Goal: Information Seeking & Learning: Compare options

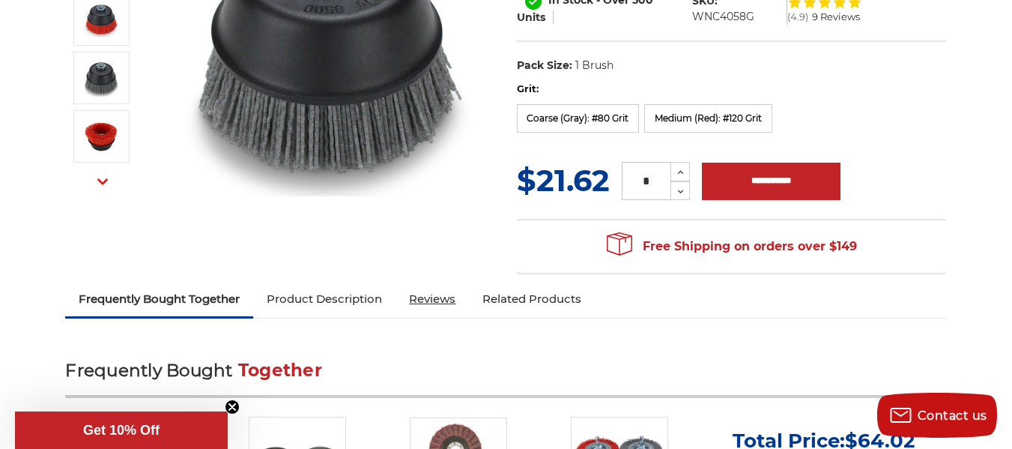
scroll to position [375, 0]
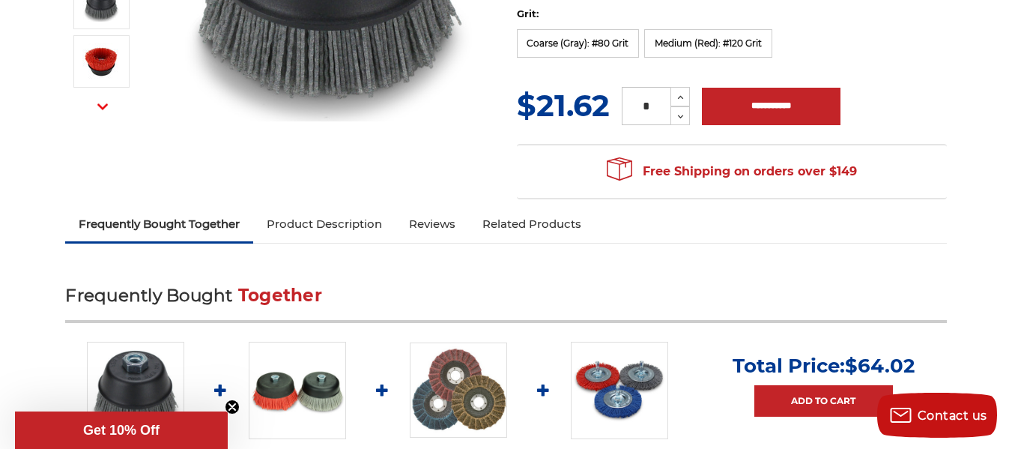
click at [318, 225] on link "Product Description" at bounding box center [324, 223] width 142 height 33
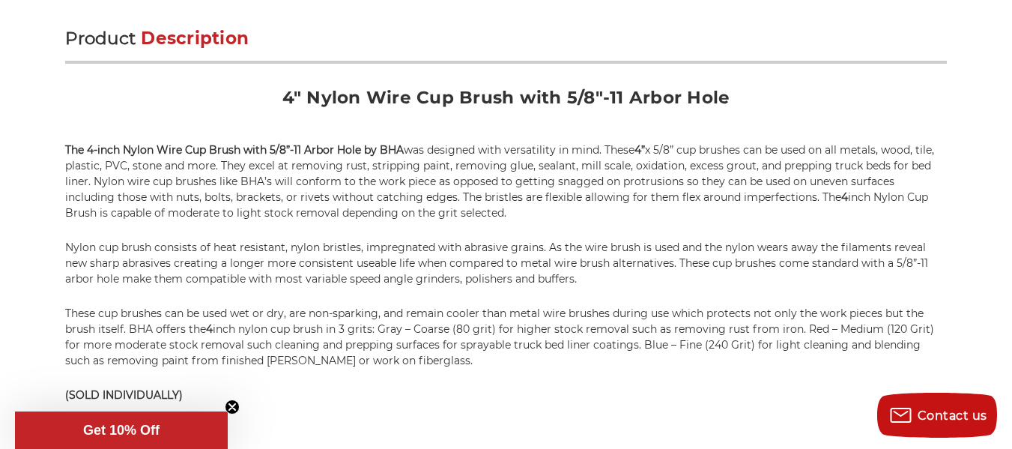
scroll to position [970, 0]
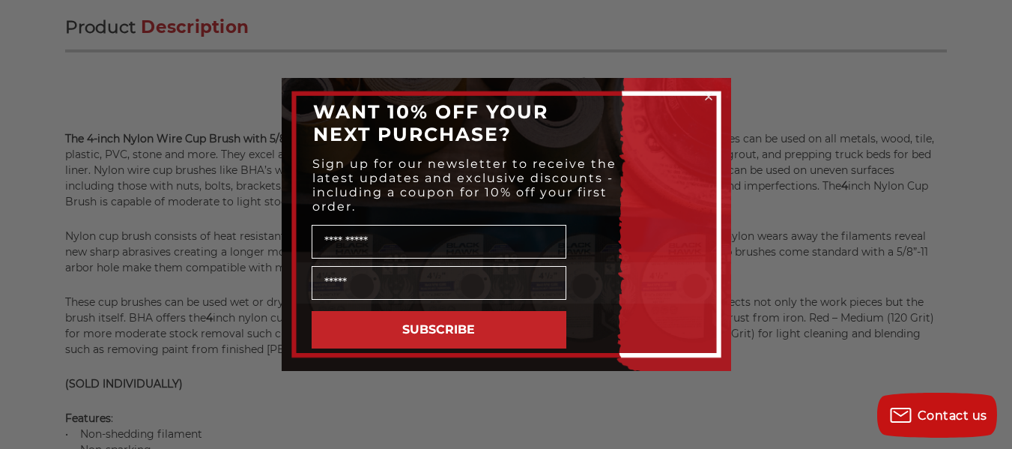
click at [706, 94] on icon "Close dialog" at bounding box center [709, 97] width 6 height 6
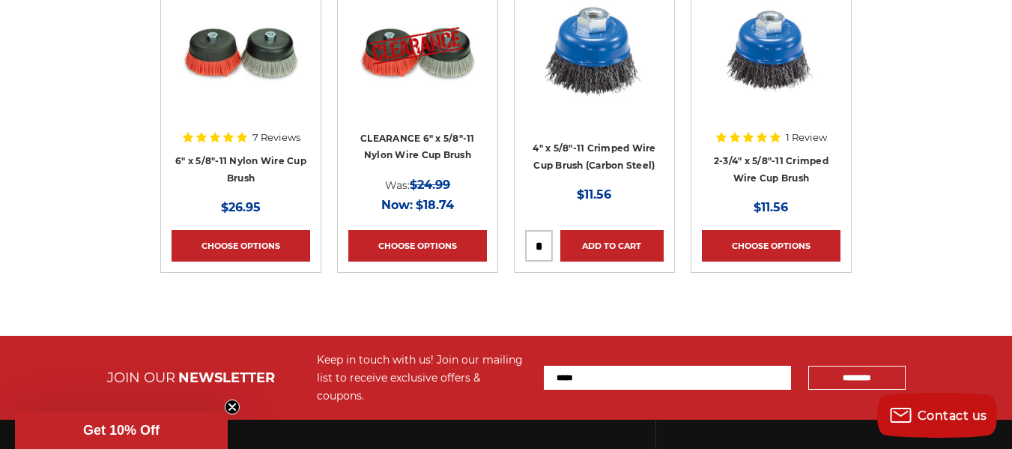
scroll to position [4865, 0]
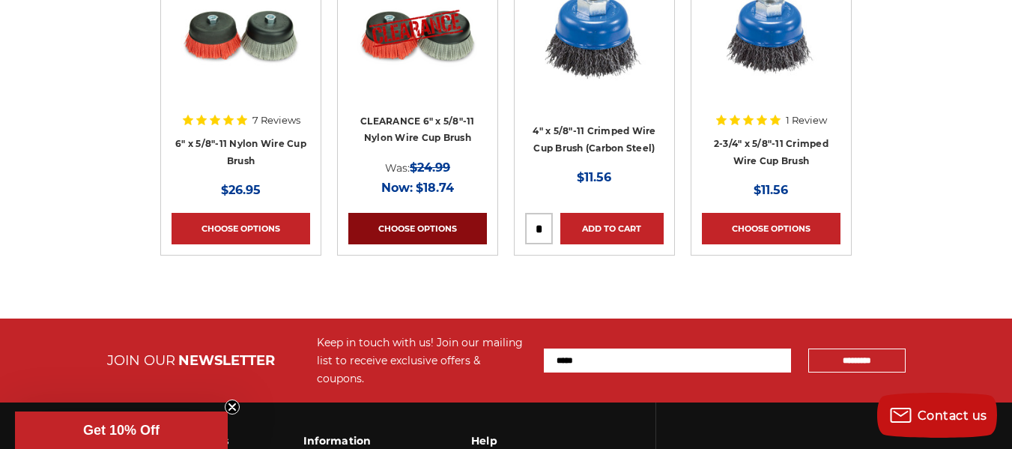
click at [420, 228] on link "Choose Options" at bounding box center [417, 228] width 139 height 31
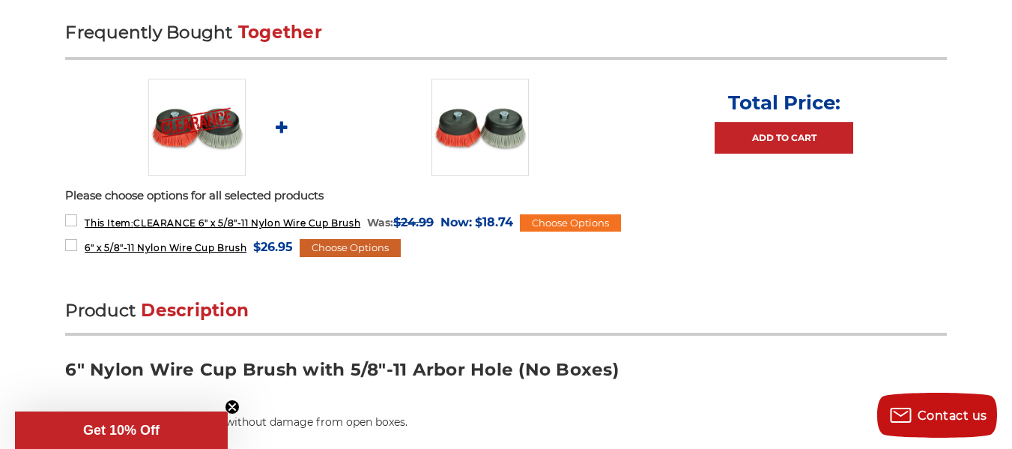
scroll to position [674, 0]
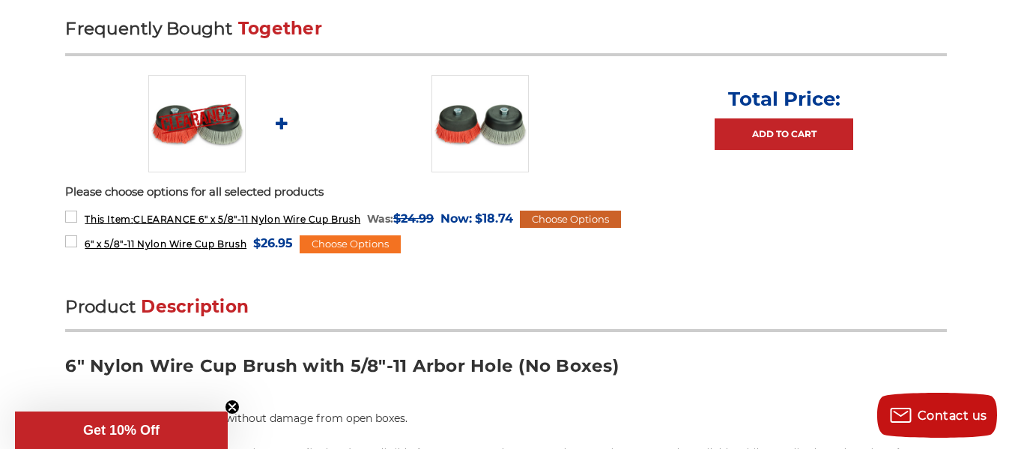
click at [562, 215] on div "Choose Options" at bounding box center [570, 219] width 101 height 18
click at [563, 216] on div "Choose Options" at bounding box center [570, 219] width 101 height 18
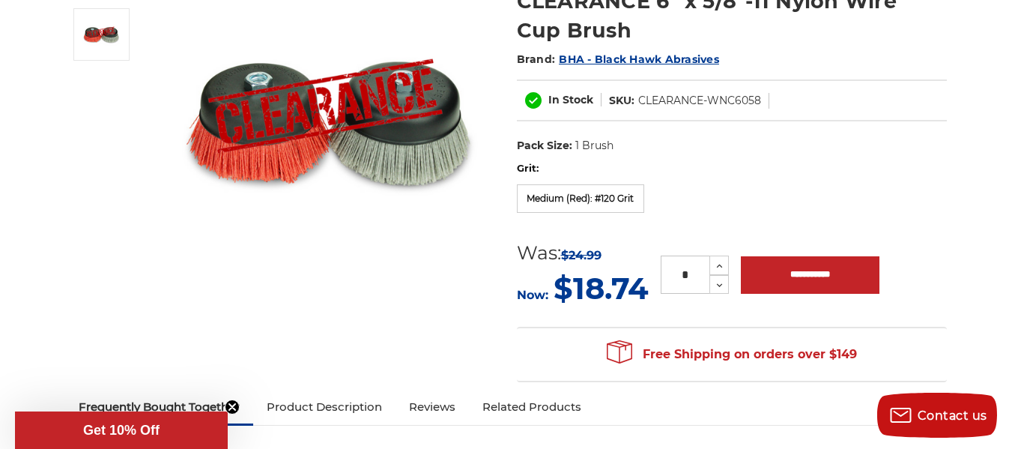
scroll to position [225, 0]
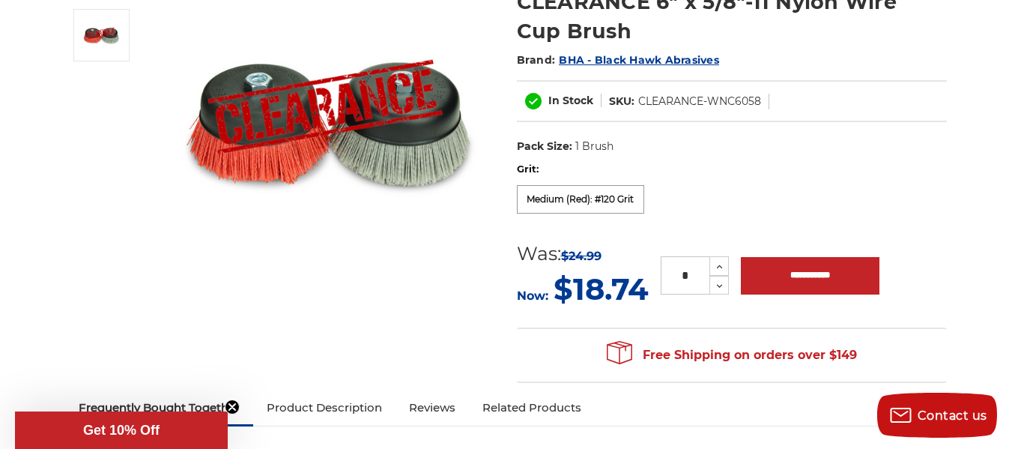
click at [550, 197] on label "Medium (Red): #120 Grit" at bounding box center [581, 199] width 128 height 28
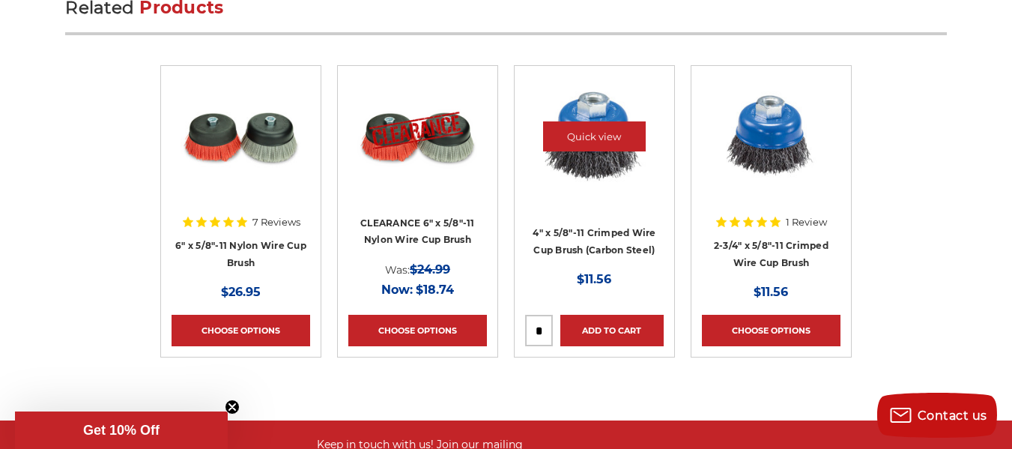
scroll to position [4716, 0]
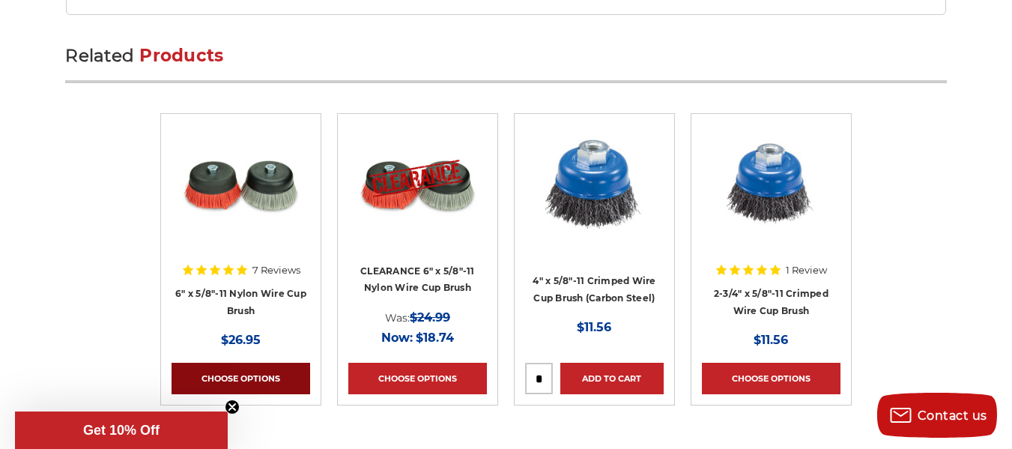
click at [257, 375] on link "Choose Options" at bounding box center [241, 378] width 139 height 31
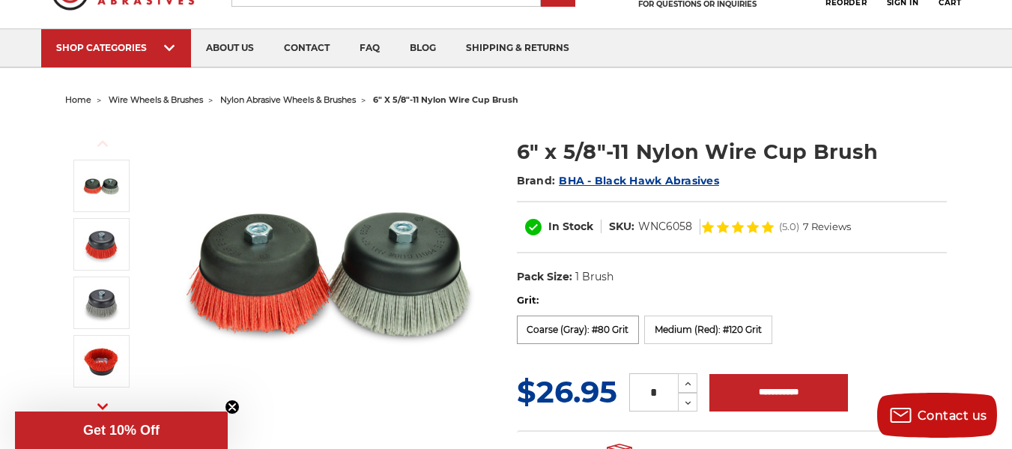
click at [578, 327] on label "Coarse (Gray): #80 Grit" at bounding box center [578, 329] width 123 height 28
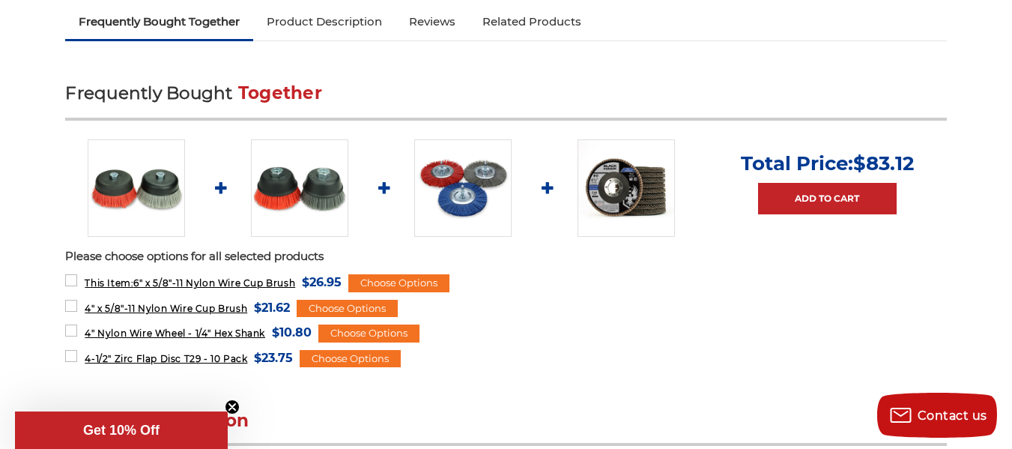
scroll to position [599, 0]
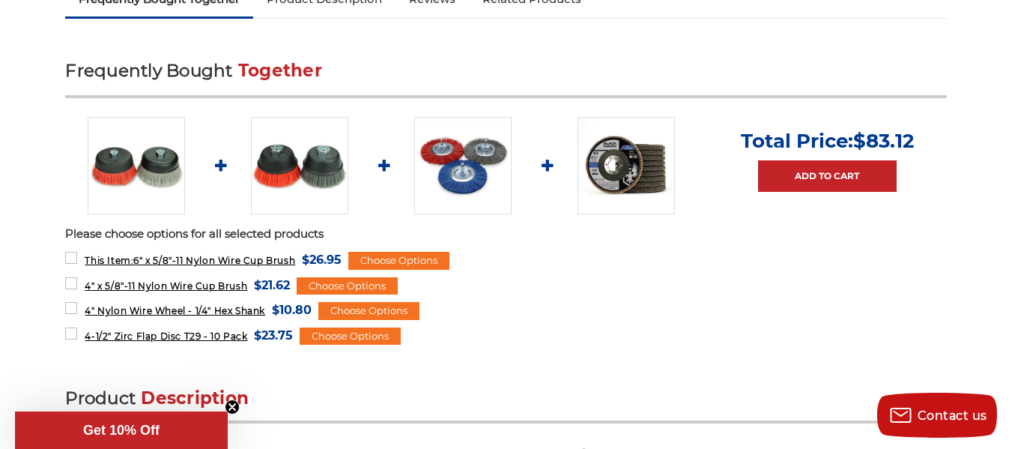
click at [607, 165] on img at bounding box center [626, 165] width 97 height 97
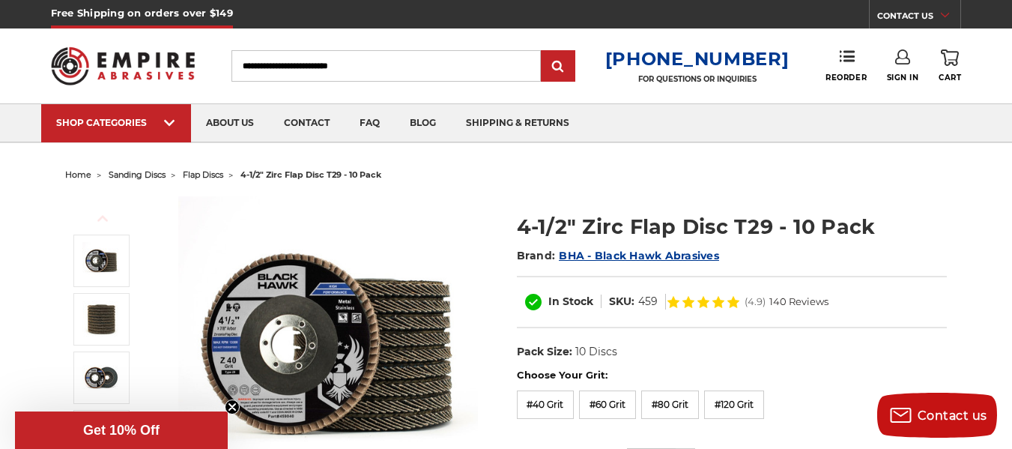
scroll to position [75, 0]
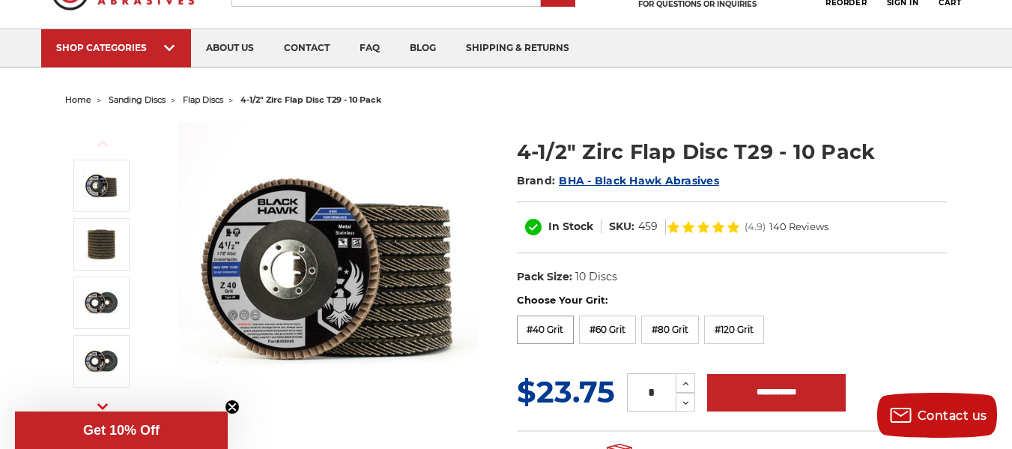
click at [550, 325] on label "#40 Grit" at bounding box center [546, 329] width 58 height 28
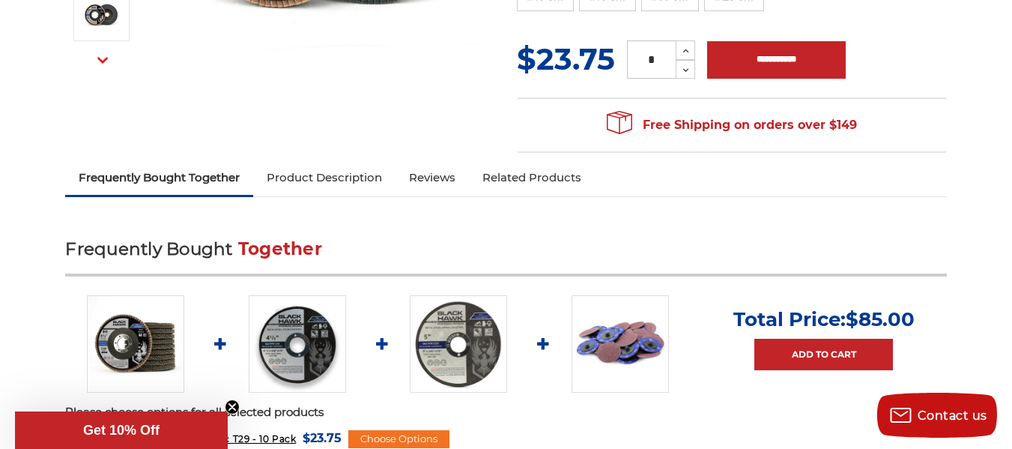
scroll to position [449, 0]
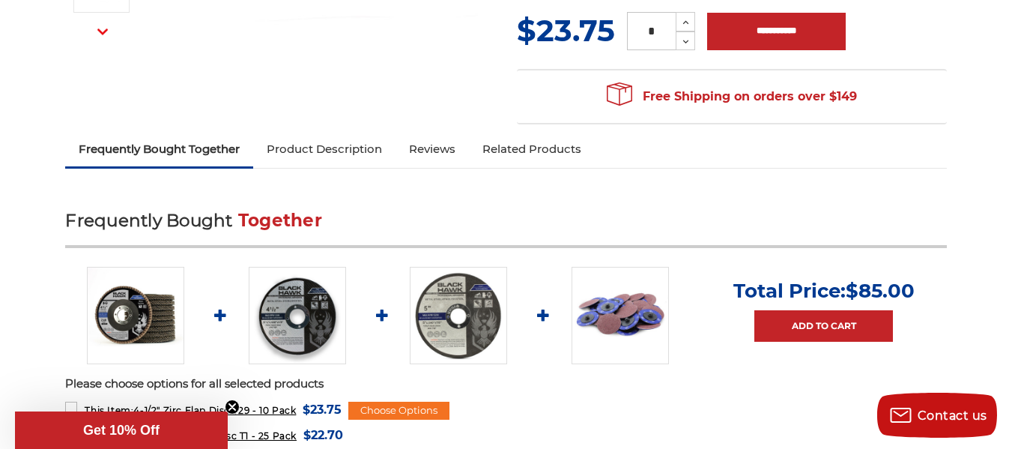
click at [342, 150] on link "Product Description" at bounding box center [324, 149] width 142 height 33
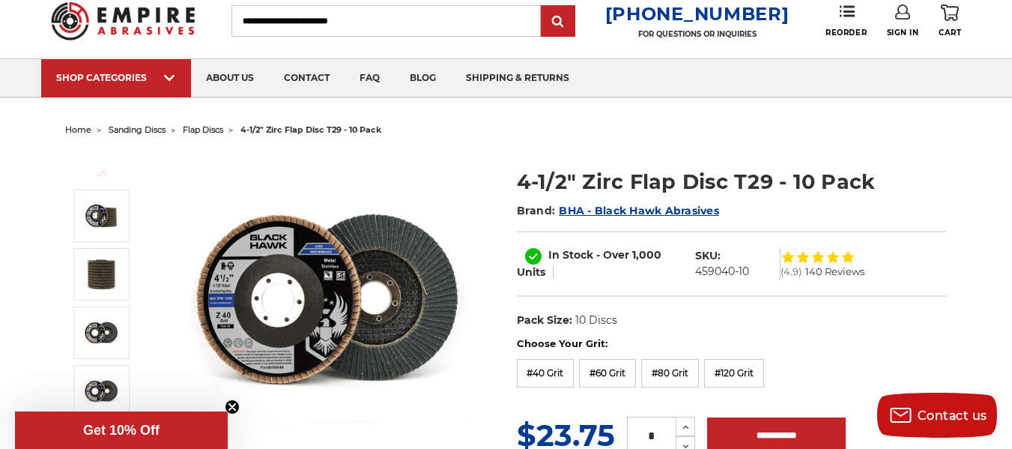
scroll to position [0, 0]
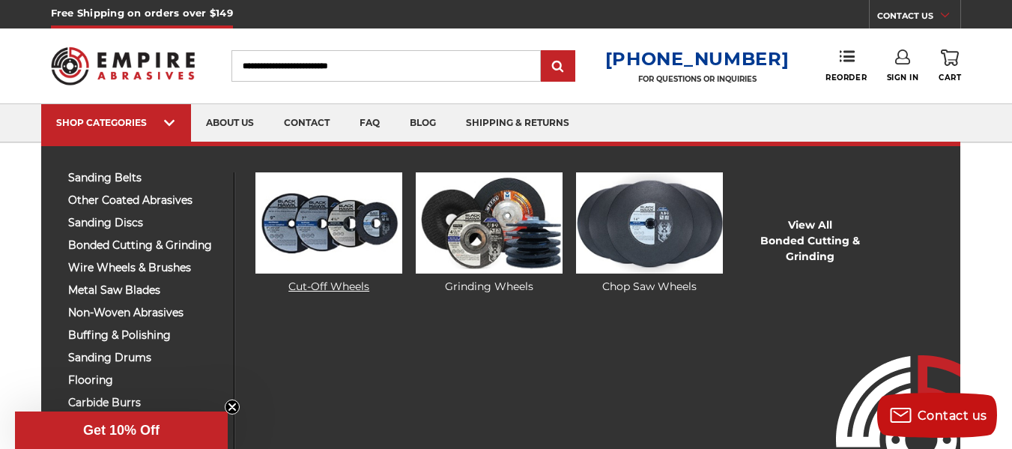
click at [323, 233] on img at bounding box center [328, 222] width 147 height 101
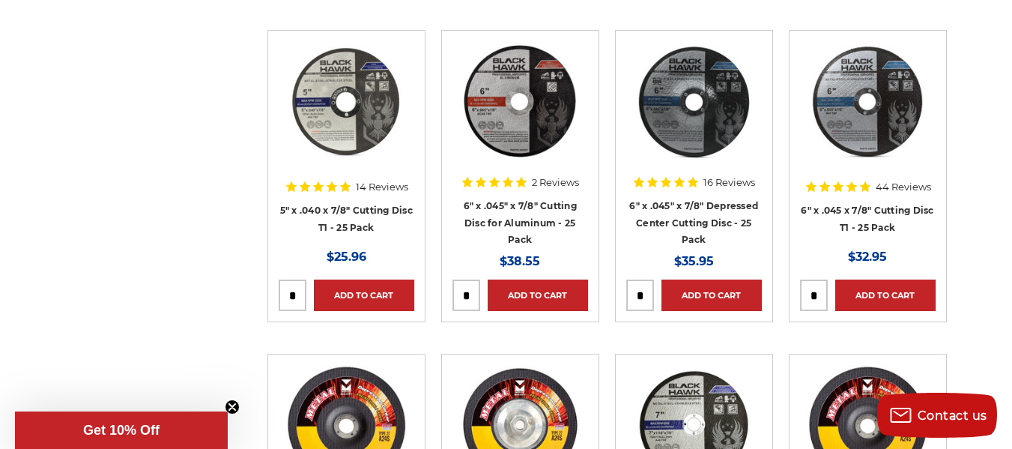
scroll to position [1873, 0]
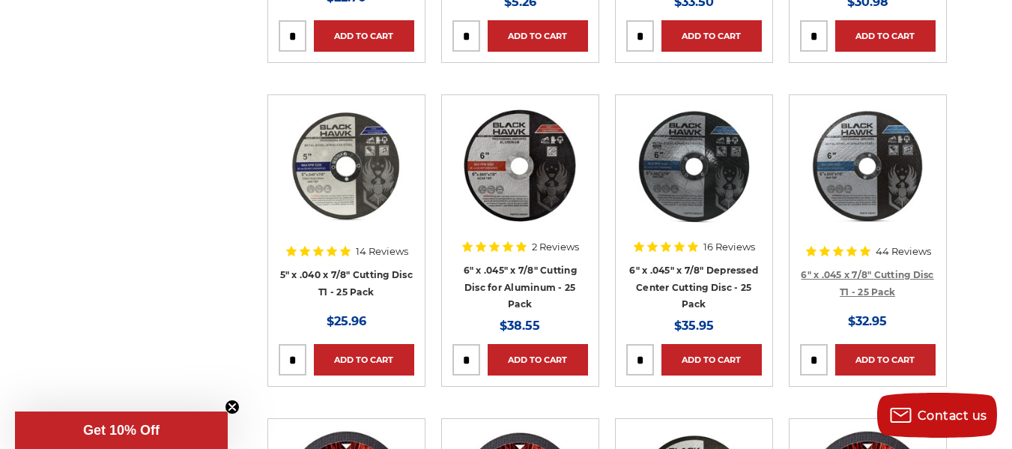
click at [834, 269] on link "6" x .045 x 7/8" Cutting Disc T1 - 25 Pack" at bounding box center [867, 283] width 133 height 28
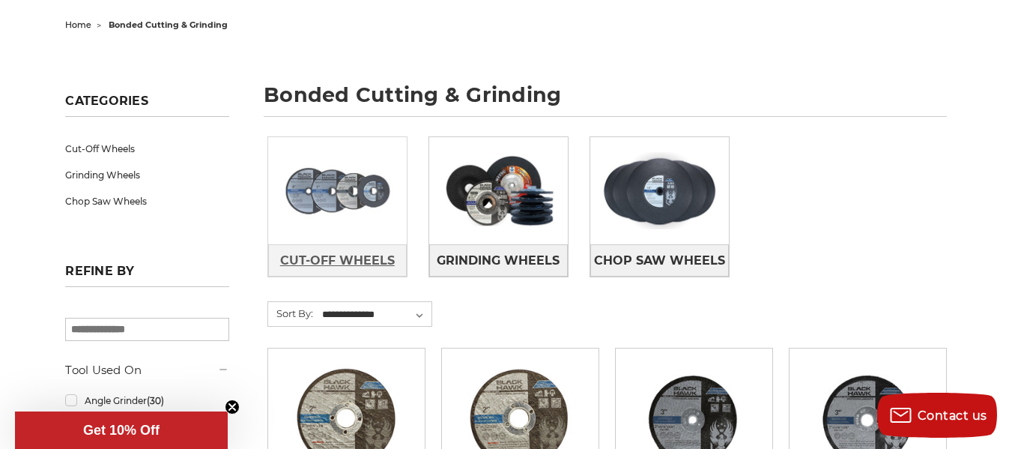
scroll to position [225, 0]
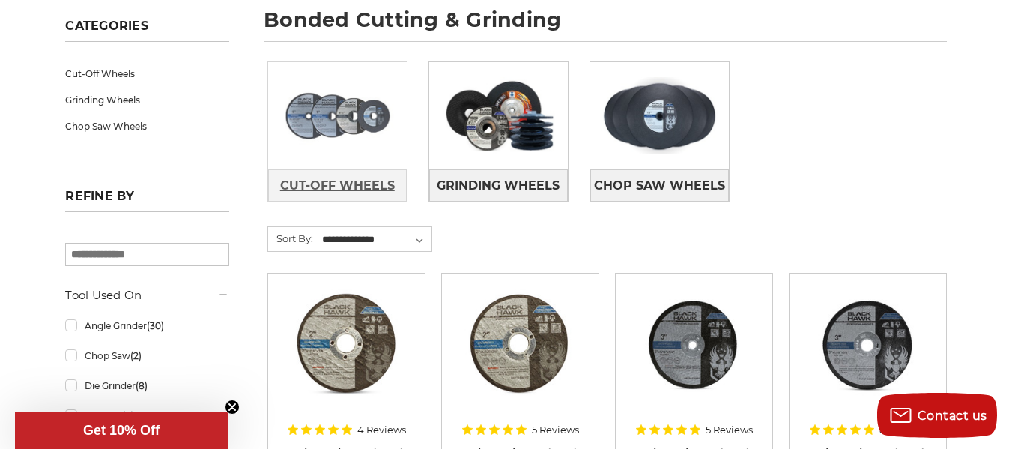
click at [315, 183] on span "Cut-Off Wheels" at bounding box center [337, 185] width 115 height 25
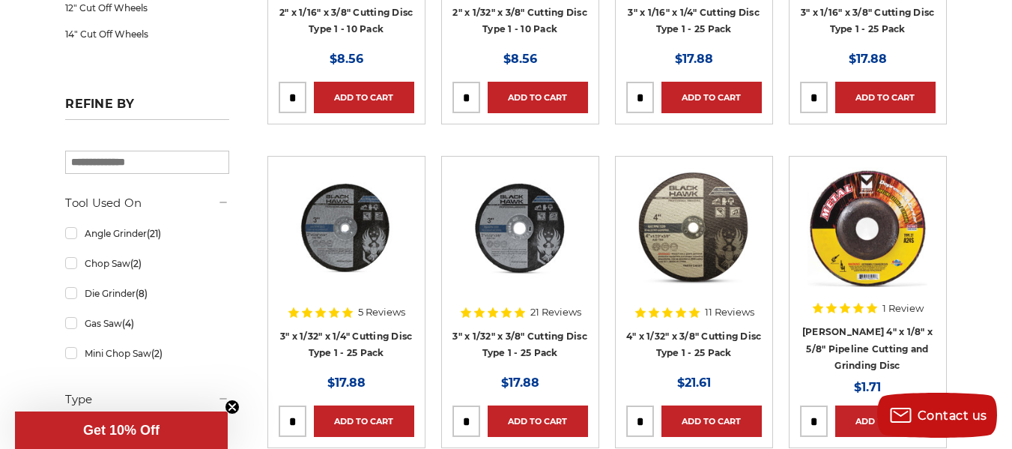
scroll to position [524, 0]
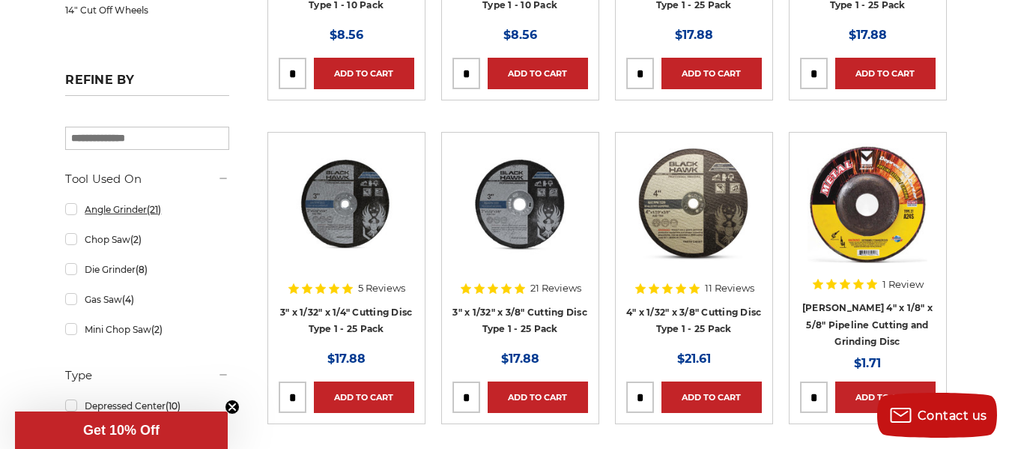
click at [73, 207] on link "Angle Grinder (21)" at bounding box center [146, 209] width 163 height 26
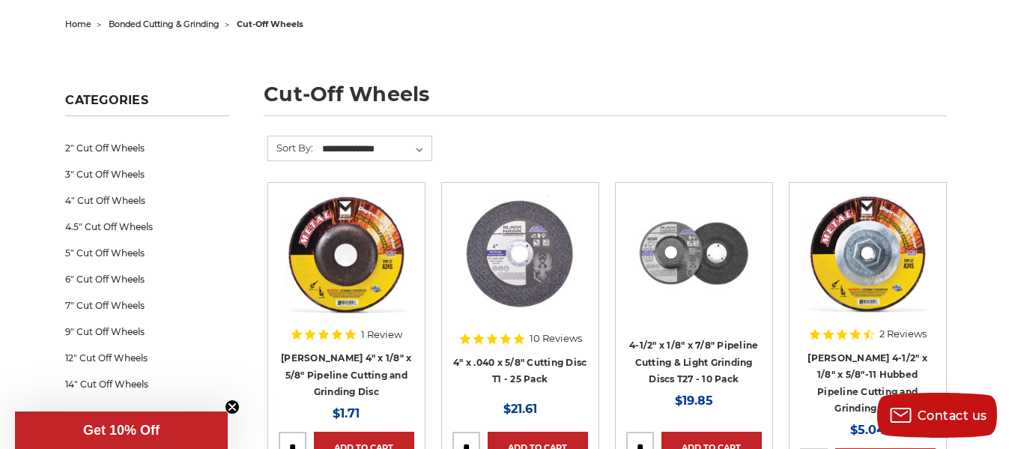
scroll to position [225, 0]
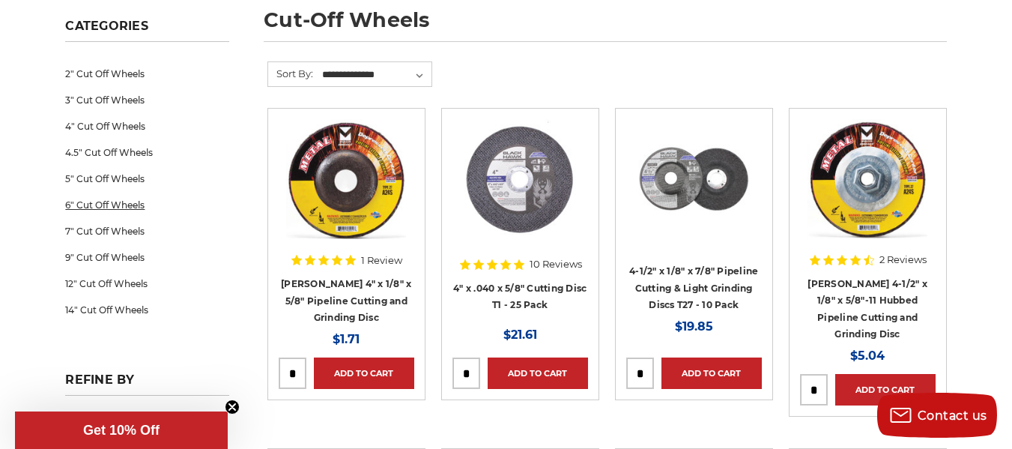
click at [110, 202] on link "6" Cut Off Wheels" at bounding box center [146, 205] width 163 height 26
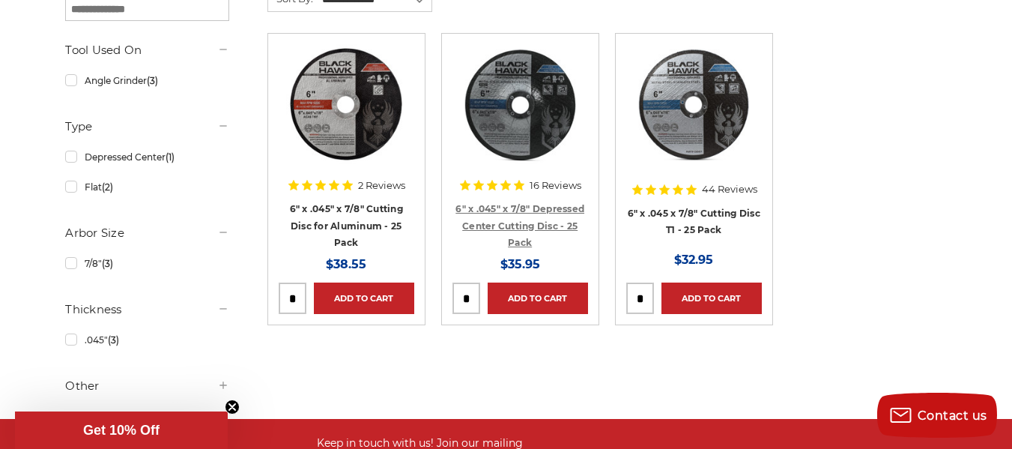
click at [524, 210] on link "6" x .045" x 7/8" Depressed Center Cutting Disc - 25 Pack" at bounding box center [519, 225] width 129 height 45
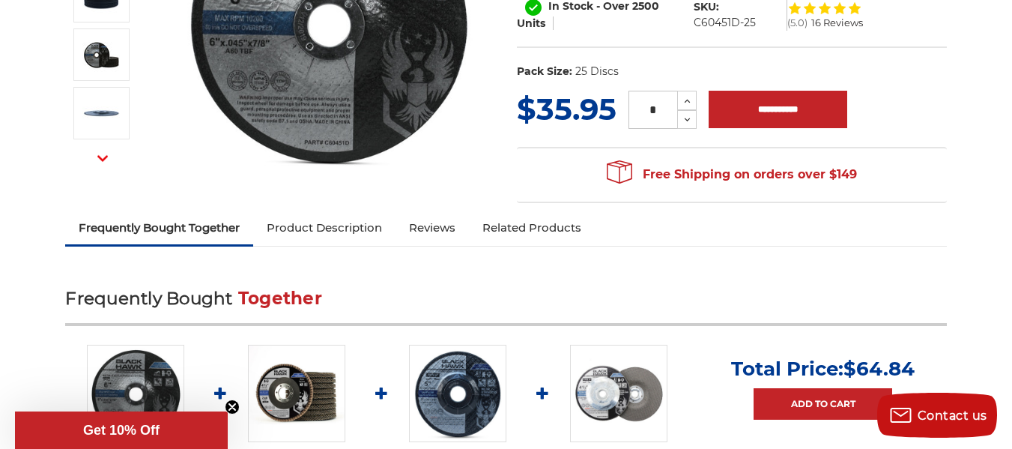
scroll to position [300, 0]
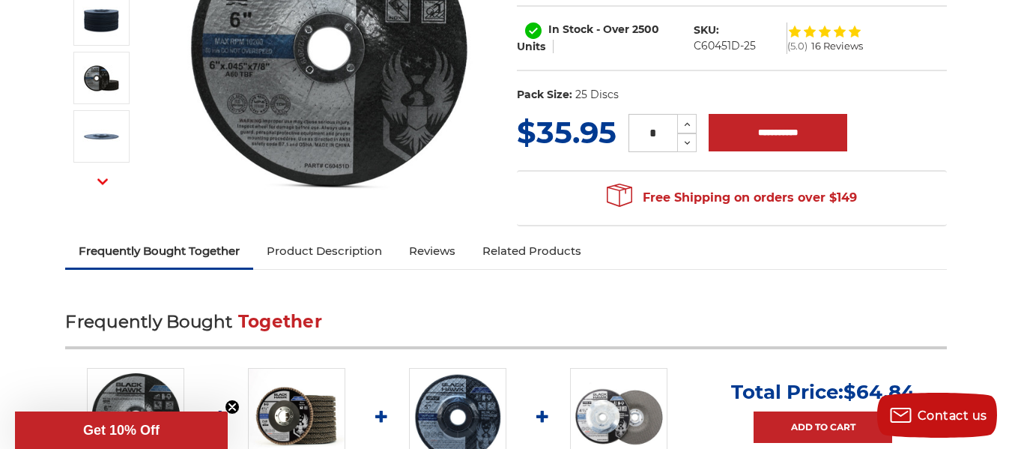
click at [338, 249] on link "Product Description" at bounding box center [324, 250] width 142 height 33
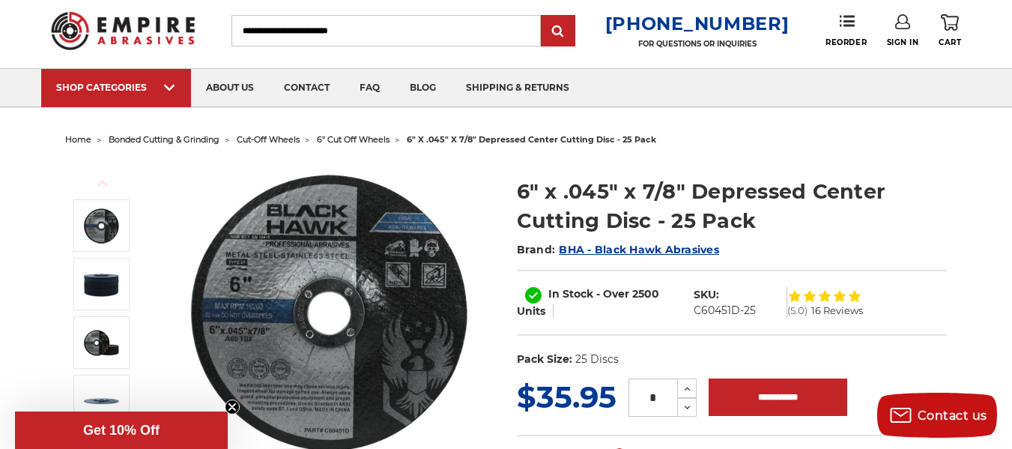
scroll to position [0, 0]
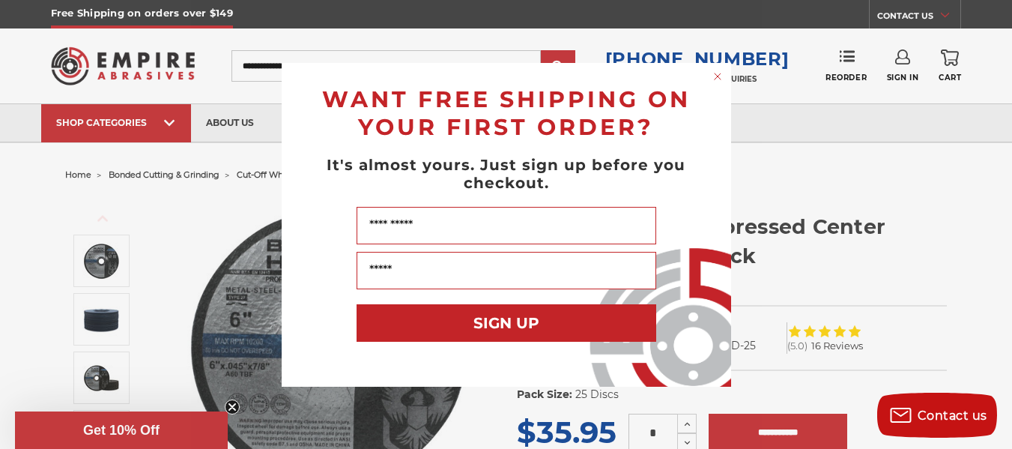
click at [718, 77] on icon "Close dialog" at bounding box center [718, 76] width 6 height 6
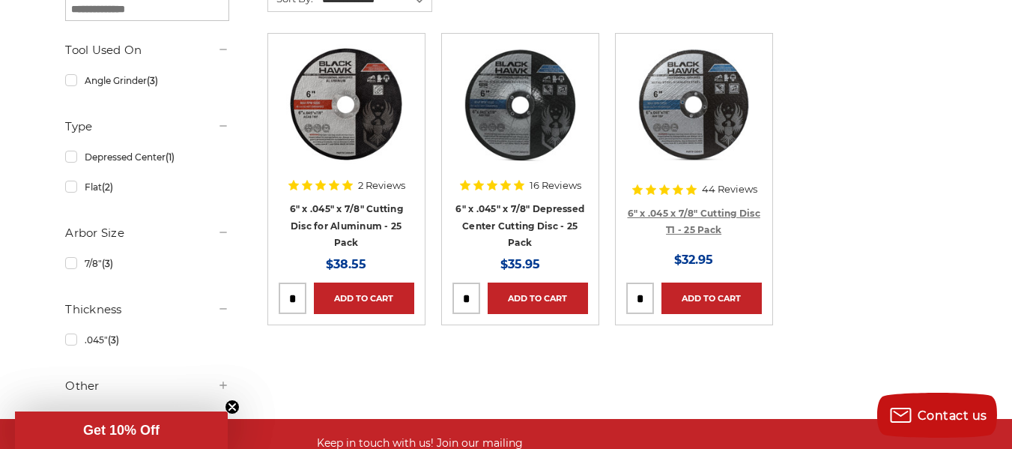
click at [661, 211] on link "6" x .045 x 7/8" Cutting Disc T1 - 25 Pack" at bounding box center [694, 221] width 133 height 28
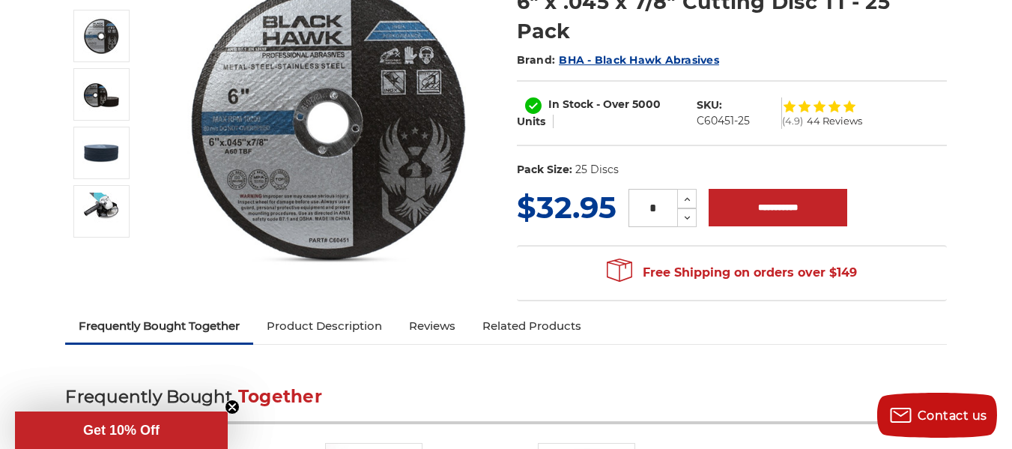
scroll to position [300, 0]
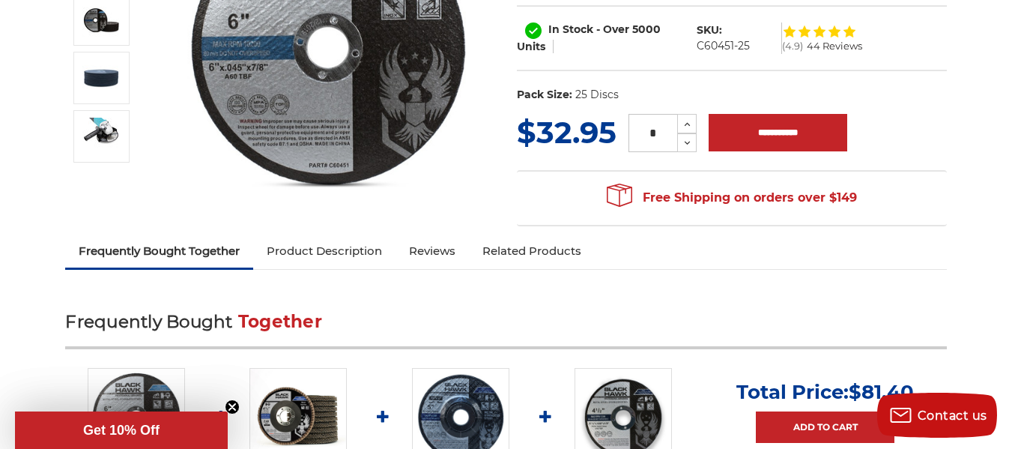
click at [353, 241] on link "Product Description" at bounding box center [324, 250] width 142 height 33
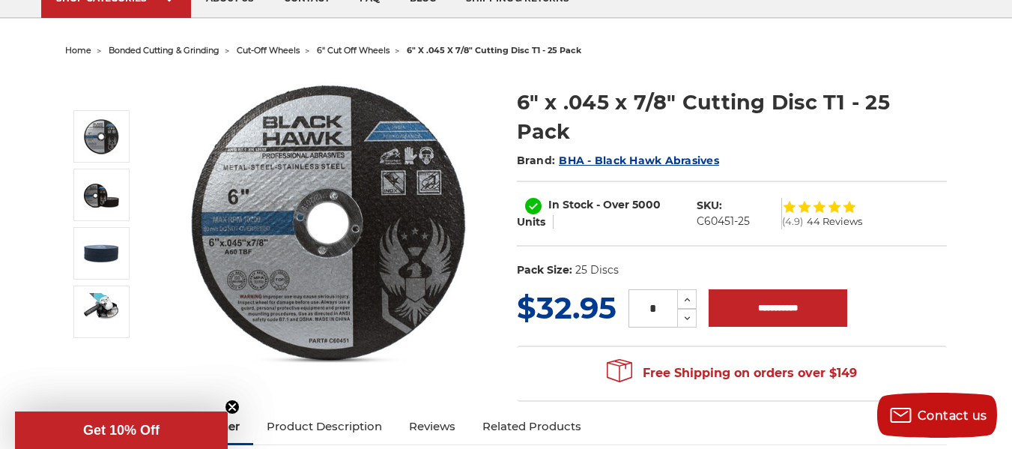
scroll to position [88, 0]
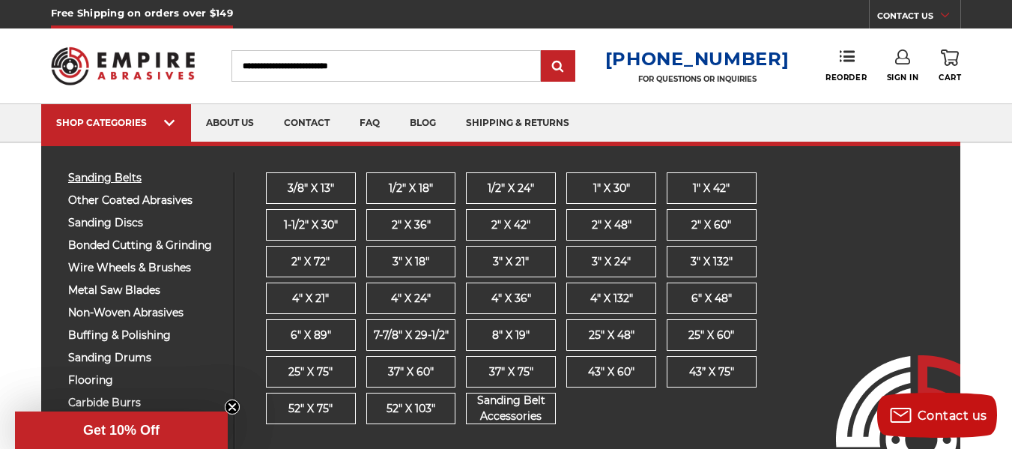
click at [129, 176] on span "sanding belts" at bounding box center [145, 177] width 154 height 11
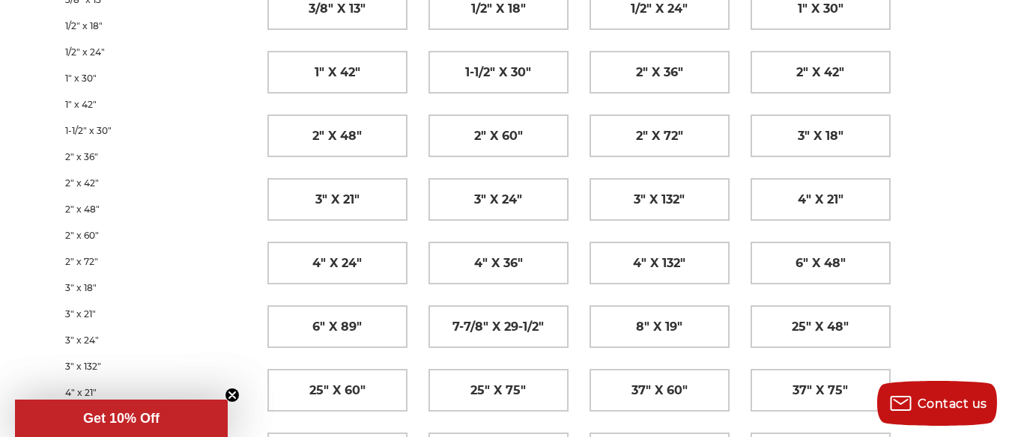
scroll to position [300, 0]
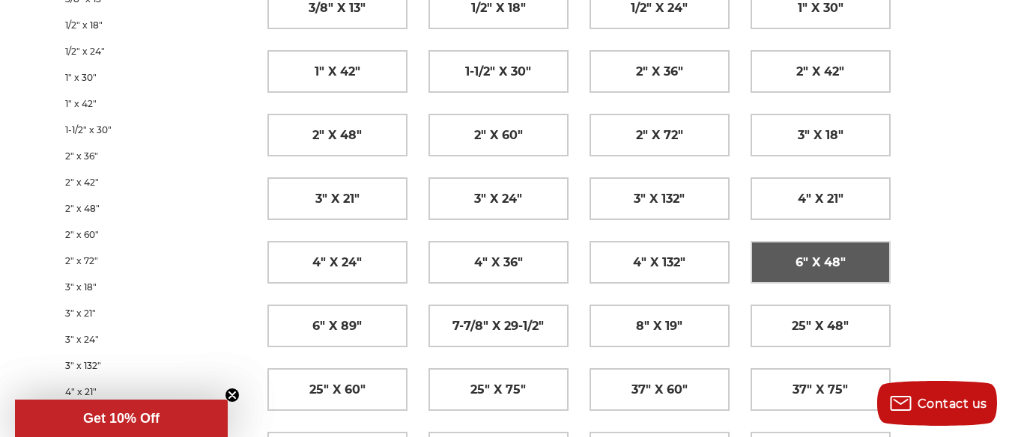
click at [834, 264] on span "6" x 48"" at bounding box center [821, 262] width 50 height 25
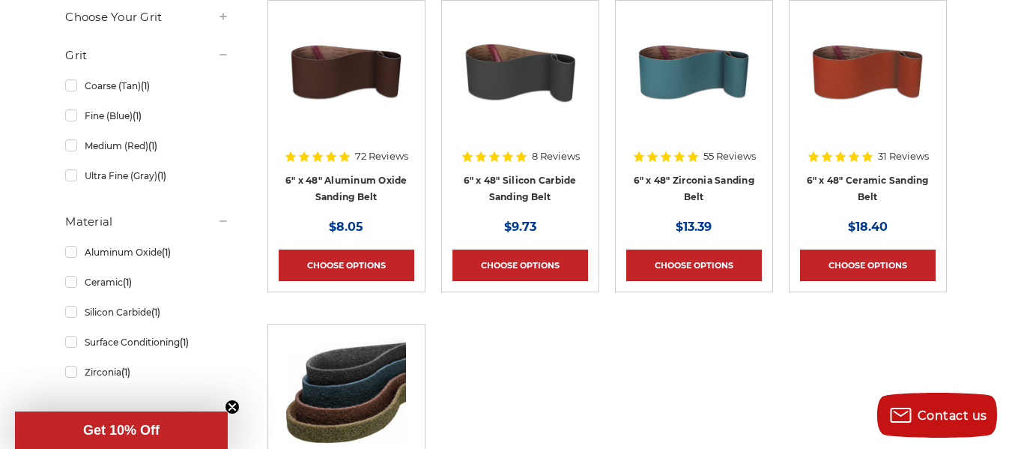
scroll to position [300, 0]
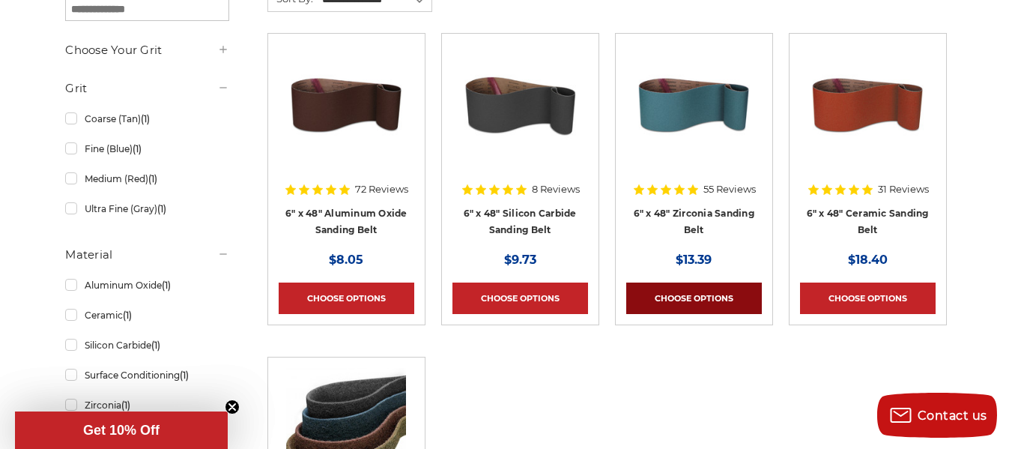
click at [691, 291] on link "Choose Options" at bounding box center [694, 297] width 136 height 31
click at [360, 199] on div "72 Reviews" at bounding box center [346, 189] width 124 height 25
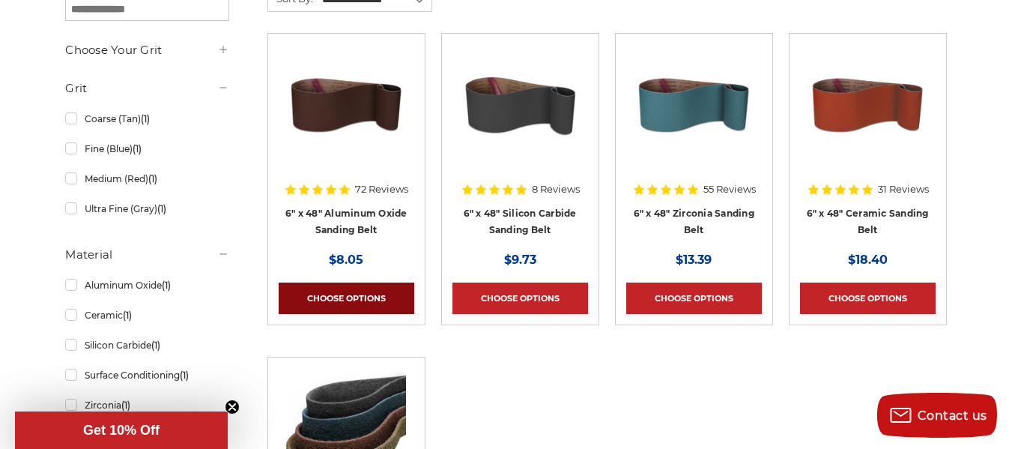
click at [345, 294] on link "Choose Options" at bounding box center [347, 297] width 136 height 31
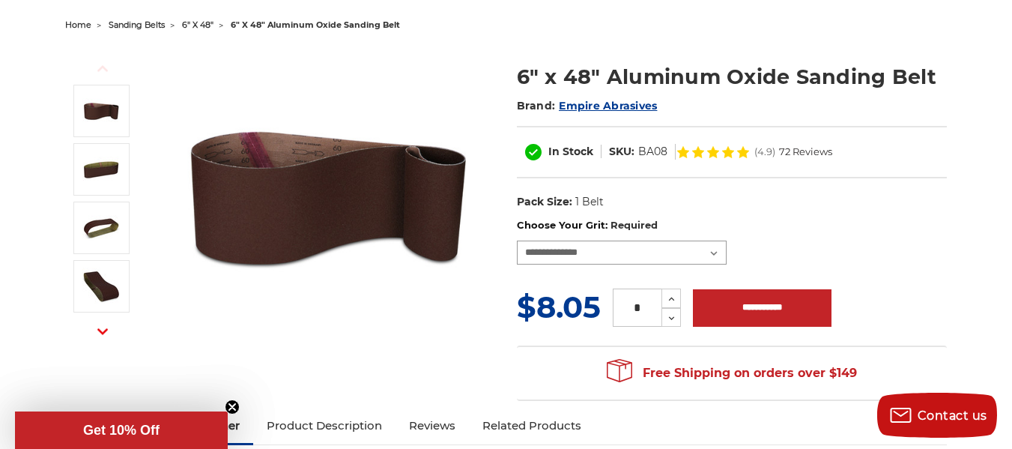
click at [714, 252] on select "**********" at bounding box center [622, 252] width 210 height 24
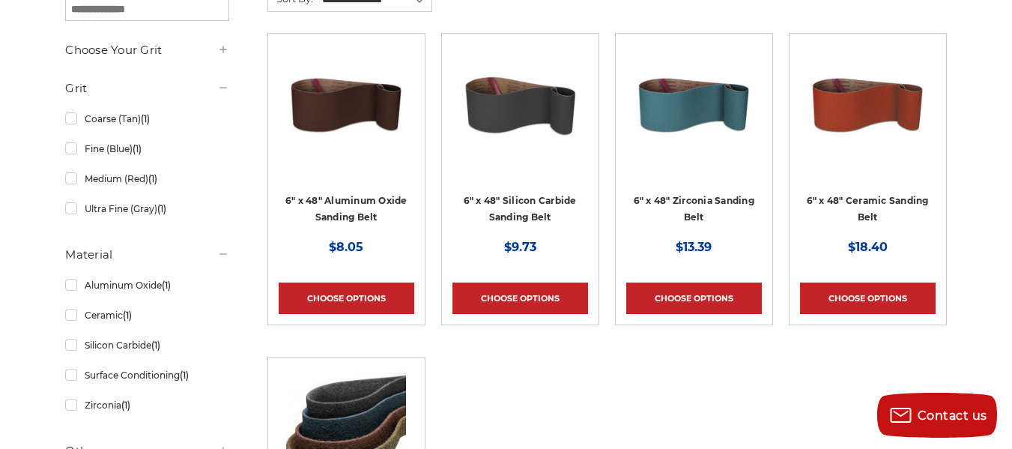
click at [516, 205] on h4 "6" x 48" Silicon Carbide Sanding Belt" at bounding box center [520, 213] width 136 height 42
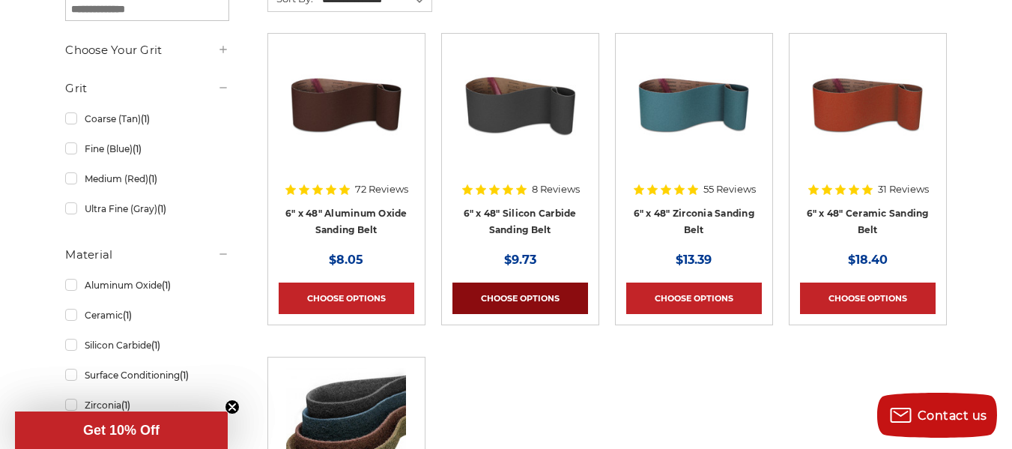
click at [524, 296] on link "Choose Options" at bounding box center [520, 297] width 136 height 31
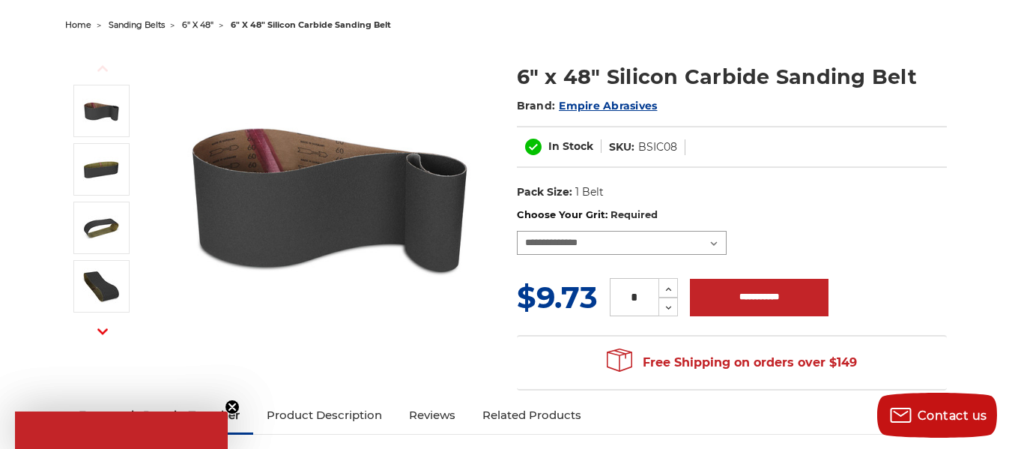
click at [715, 245] on select "**********" at bounding box center [622, 243] width 210 height 24
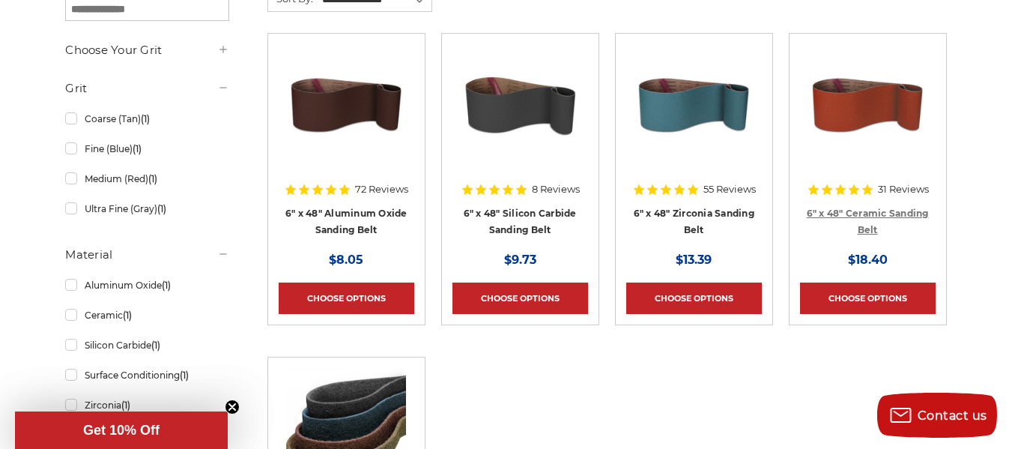
click at [858, 213] on link "6" x 48" Ceramic Sanding Belt" at bounding box center [868, 221] width 122 height 28
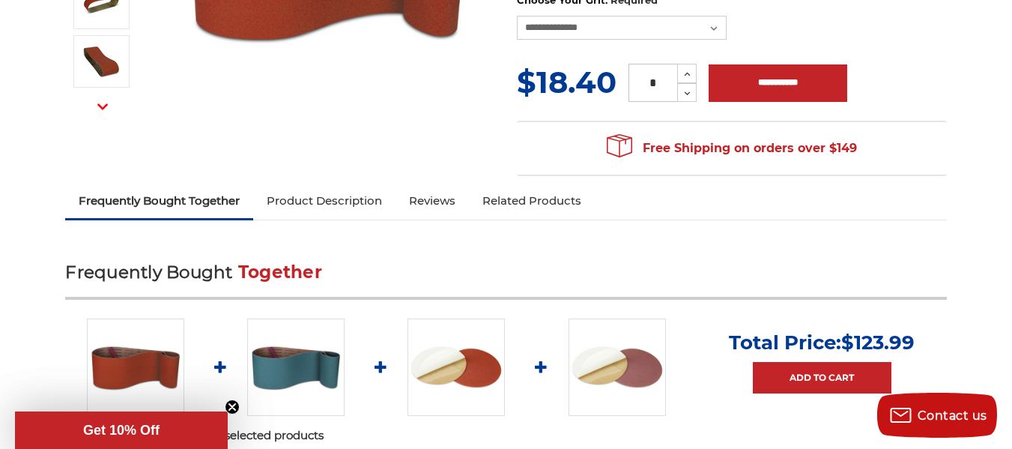
click at [345, 202] on link "Product Description" at bounding box center [324, 200] width 142 height 33
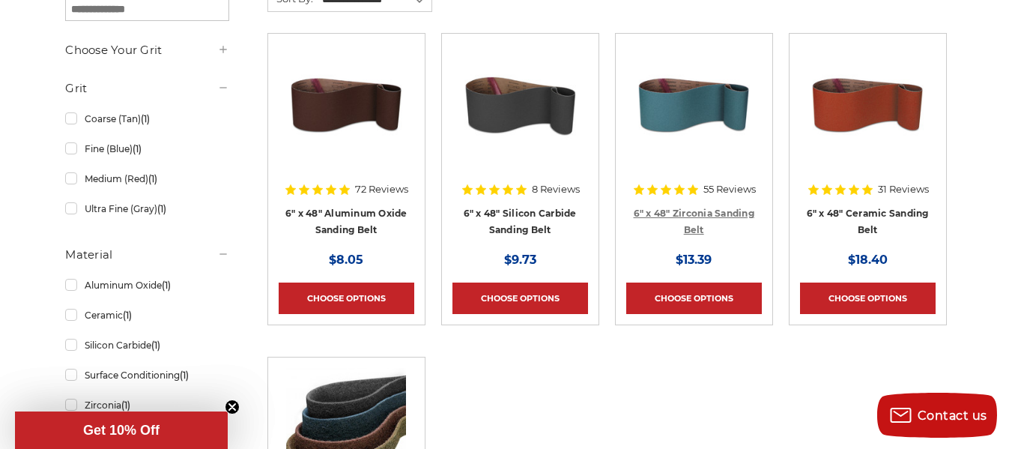
click at [677, 211] on link "6" x 48" Zirconia Sanding Belt" at bounding box center [694, 221] width 121 height 28
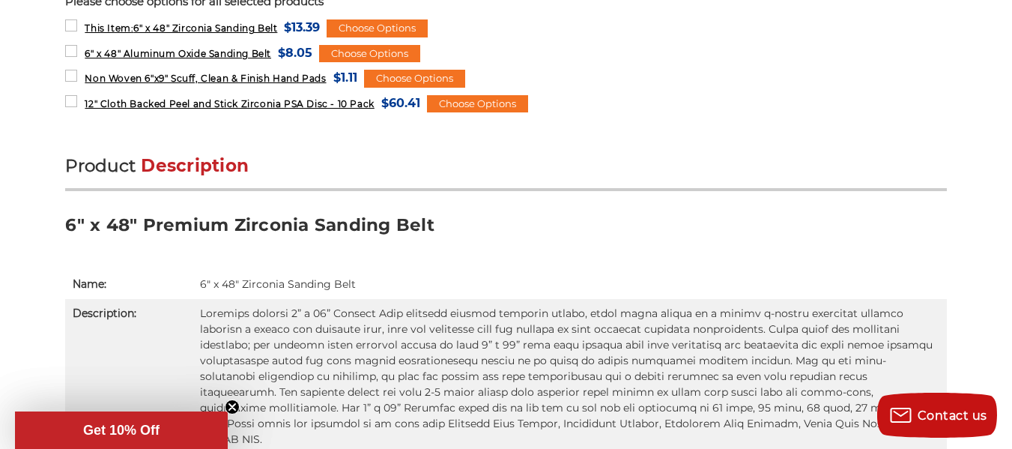
scroll to position [749, 0]
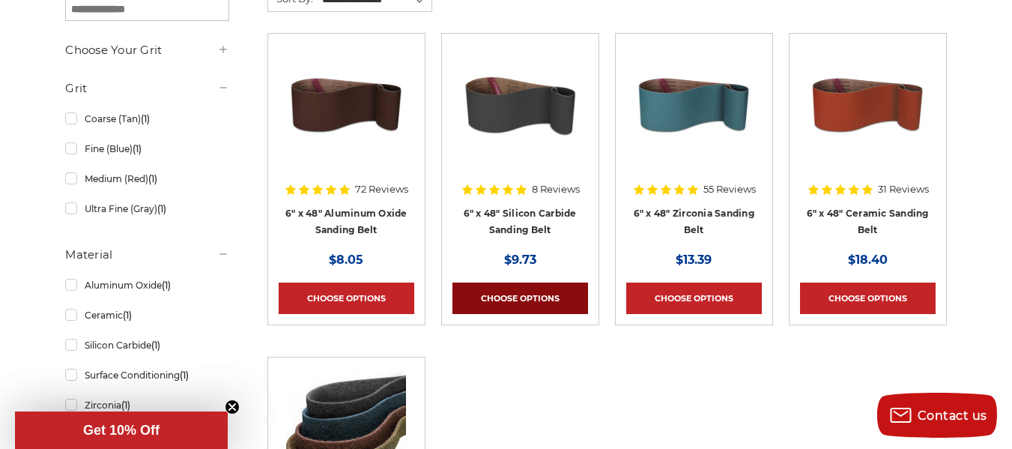
click at [525, 290] on link "Choose Options" at bounding box center [520, 297] width 136 height 31
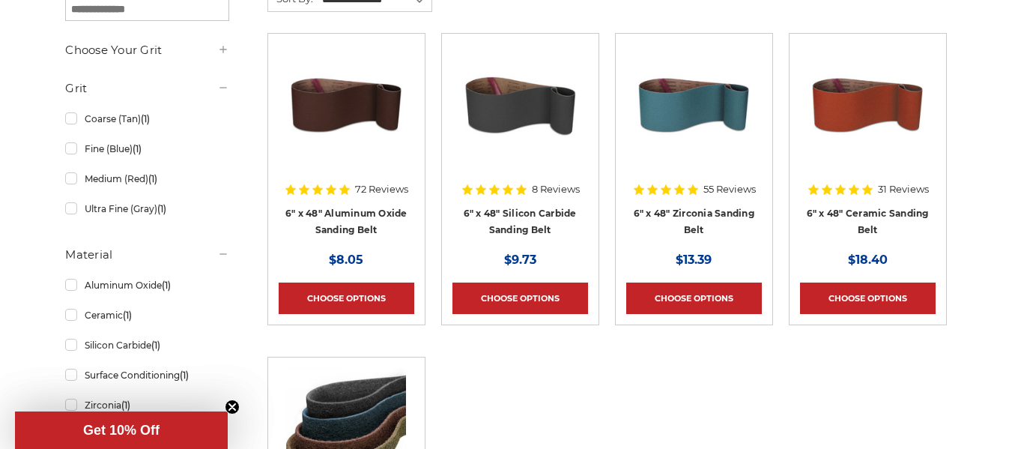
click at [344, 191] on icon at bounding box center [344, 189] width 10 height 10
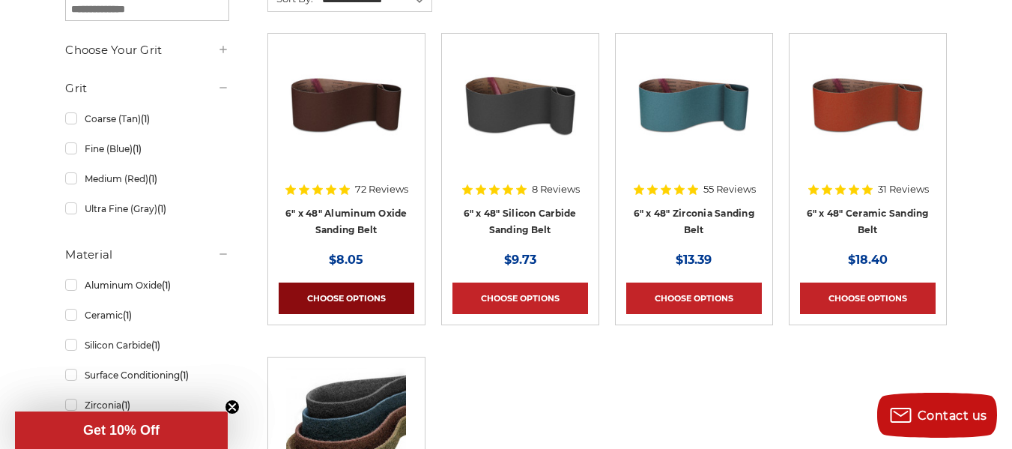
click at [345, 293] on link "Choose Options" at bounding box center [347, 297] width 136 height 31
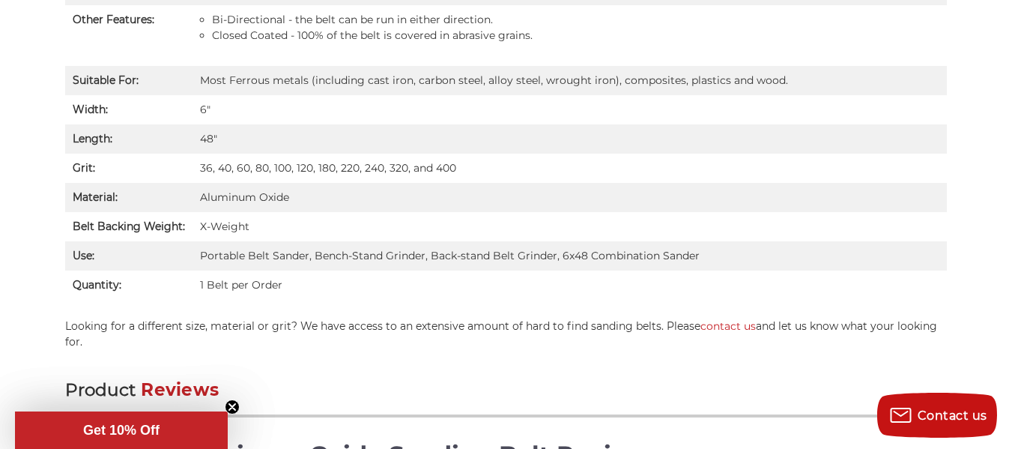
scroll to position [1184, 0]
